Goal: Transaction & Acquisition: Purchase product/service

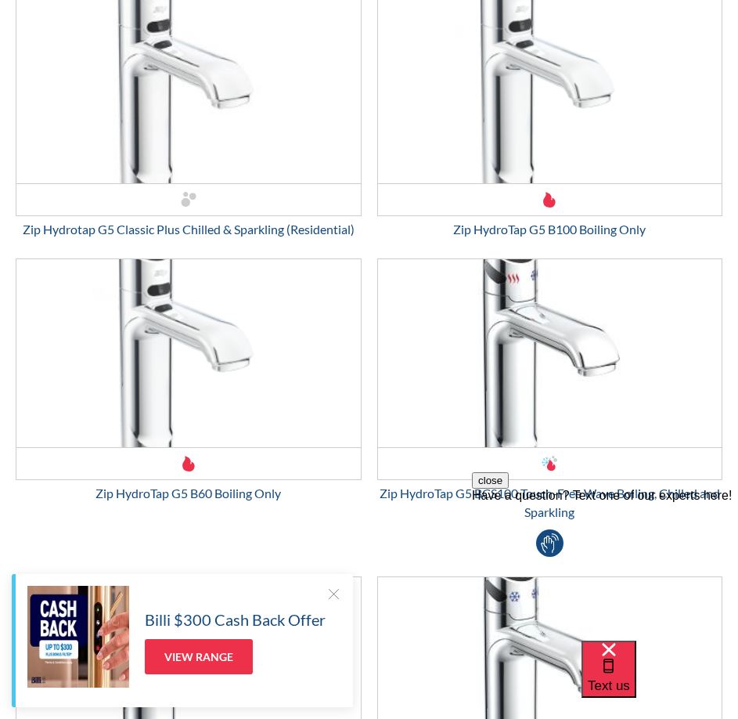
scroll to position [2664, 0]
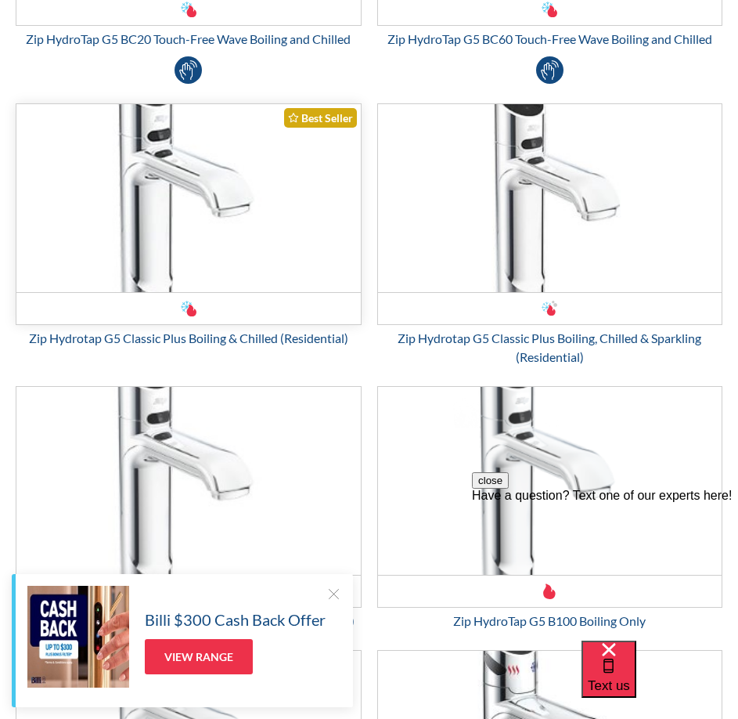
click at [176, 266] on img "Email Form 3" at bounding box center [188, 198] width 345 height 188
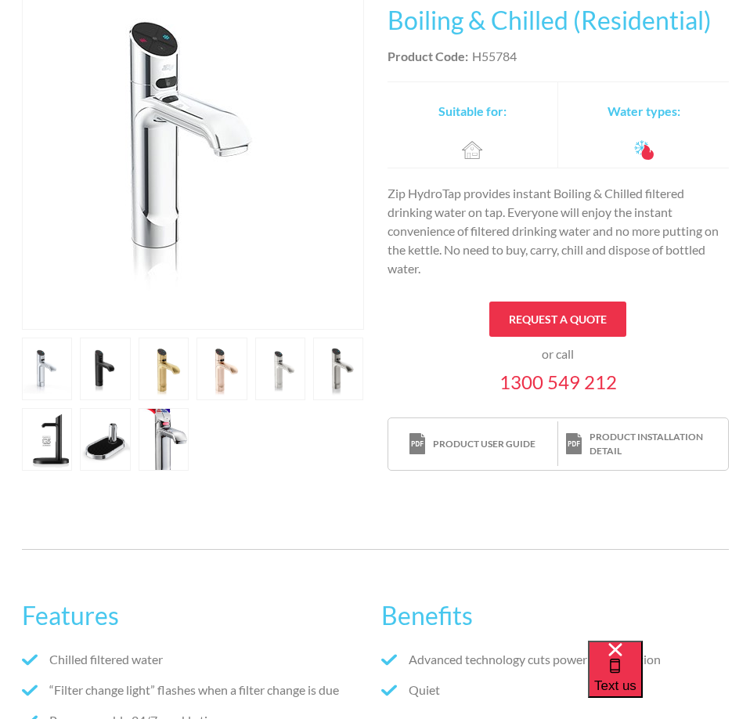
scroll to position [235, 0]
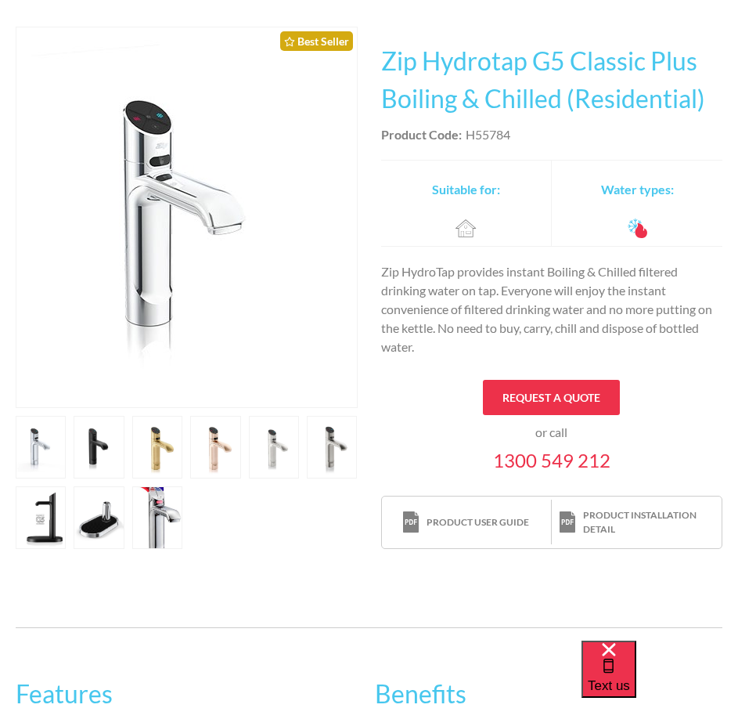
click at [101, 526] on link "open lightbox" at bounding box center [99, 517] width 50 height 63
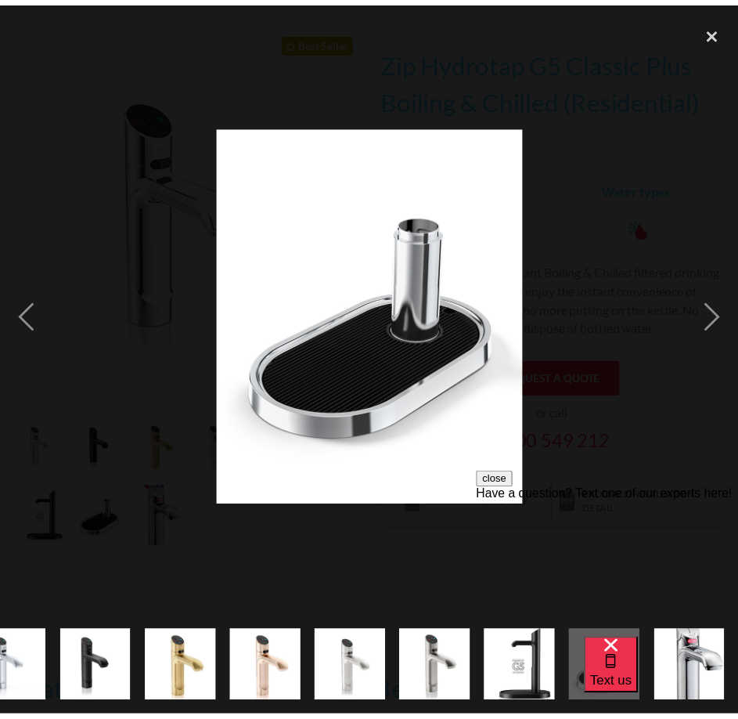
scroll to position [0, 127]
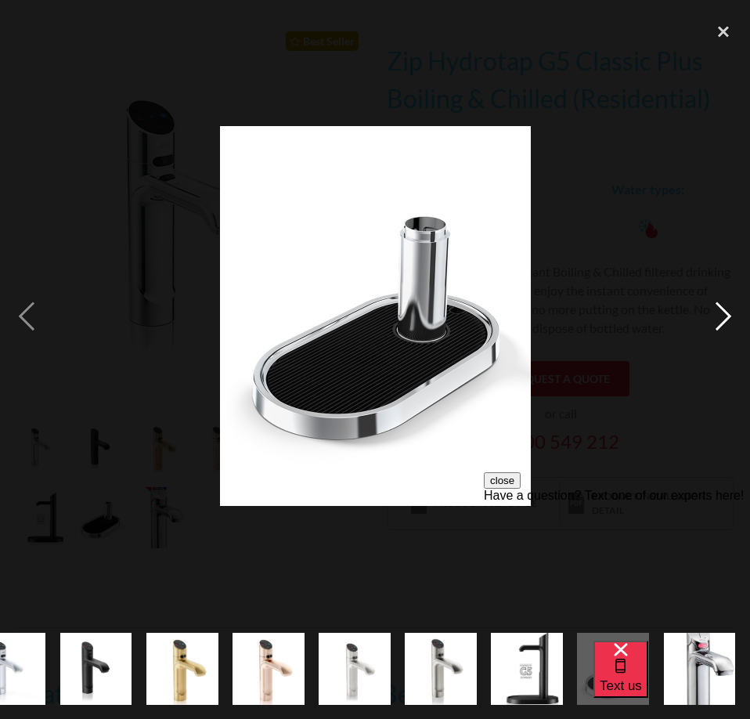
click at [719, 320] on div "next image" at bounding box center [723, 316] width 53 height 604
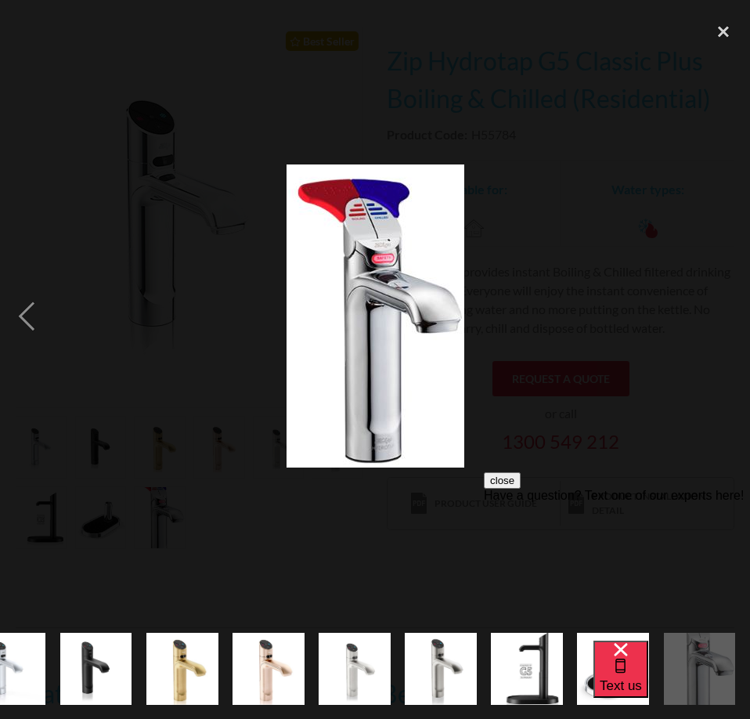
click at [721, 320] on div "next image" at bounding box center [723, 316] width 53 height 604
click at [725, 27] on div "close lightbox" at bounding box center [723, 31] width 53 height 34
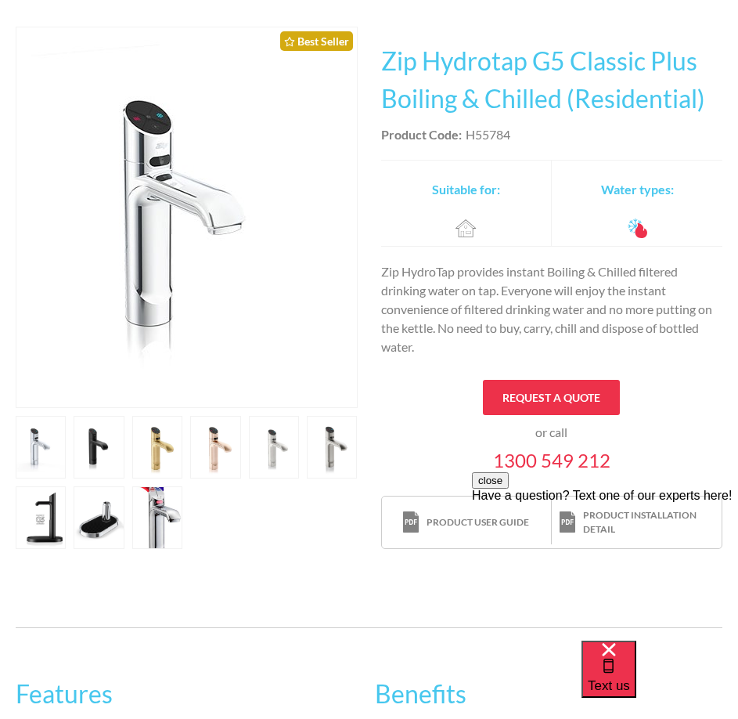
scroll to position [0, 0]
